Goal: Task Accomplishment & Management: Use online tool/utility

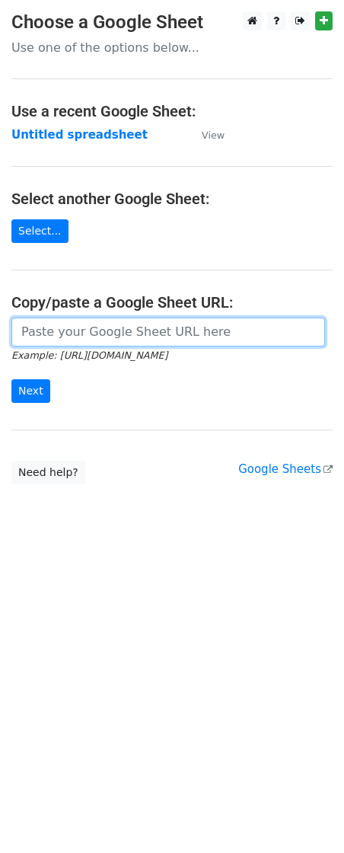
click at [81, 325] on input "url" at bounding box center [168, 332] width 314 height 29
paste input "https://docs.google.com/spreadsheets/d/1TFV68_IxIrt_og4Clogd47hHb5HEmUpaHVmF_tj…"
type input "https://docs.google.com/spreadsheets/d/1TFV68_IxIrt_og4Clogd47hHb5HEmUpaHVmF_tj…"
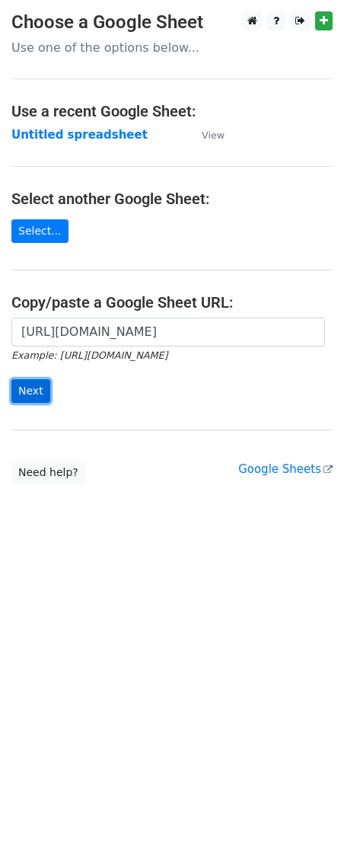
click at [20, 393] on input "Next" at bounding box center [30, 391] width 39 height 24
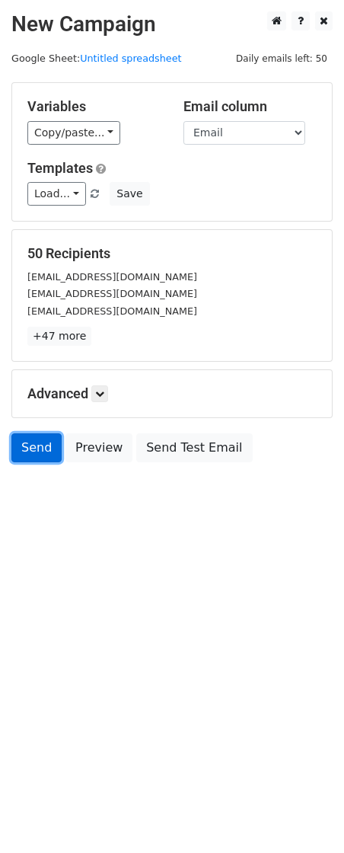
click at [32, 443] on link "Send" at bounding box center [36, 447] width 50 height 29
click at [31, 469] on div "Send Preview Send Test Email" at bounding box center [172, 451] width 344 height 37
click at [31, 453] on link "Send" at bounding box center [36, 447] width 50 height 29
